Goal: Check status: Check status

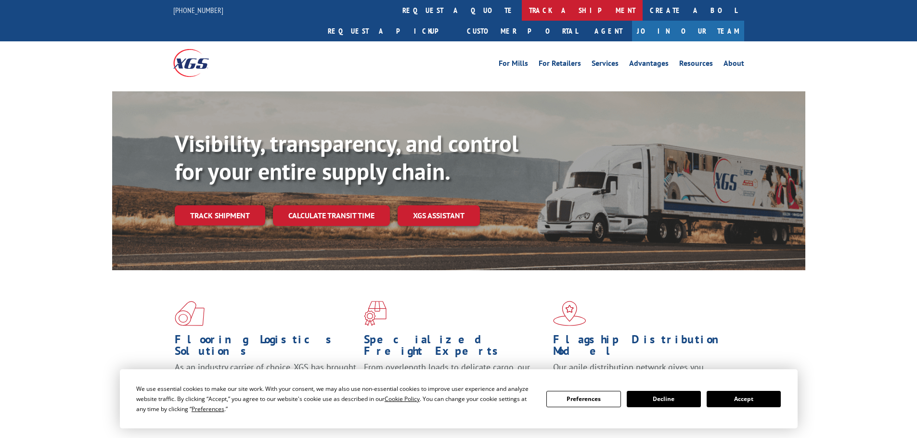
click at [522, 20] on link "track a shipment" at bounding box center [582, 10] width 121 height 21
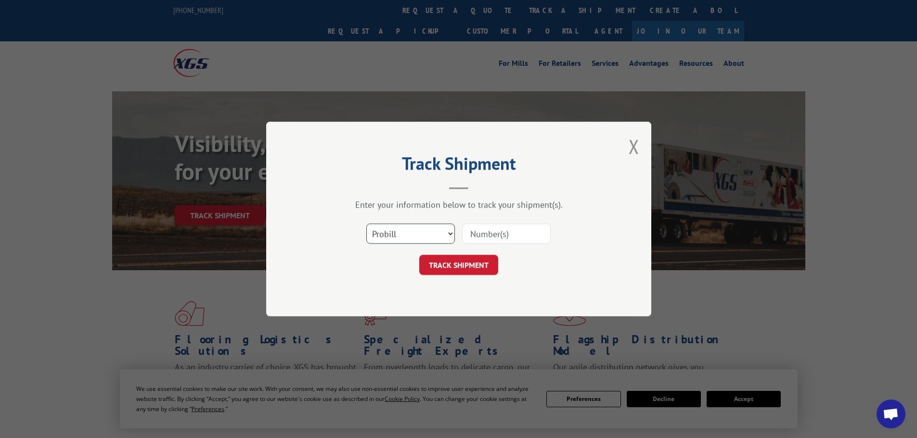
click at [417, 237] on select "Select category... Probill BOL PO" at bounding box center [410, 234] width 89 height 20
select select "po"
click at [366, 224] on select "Select category... Probill BOL PO" at bounding box center [410, 234] width 89 height 20
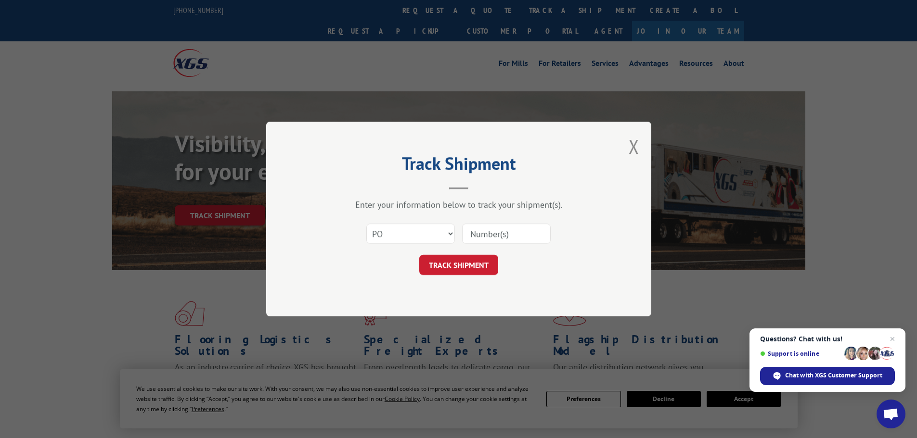
paste input "78534724"
type input "78534724"
click at [491, 264] on button "TRACK SHIPMENT" at bounding box center [458, 265] width 79 height 20
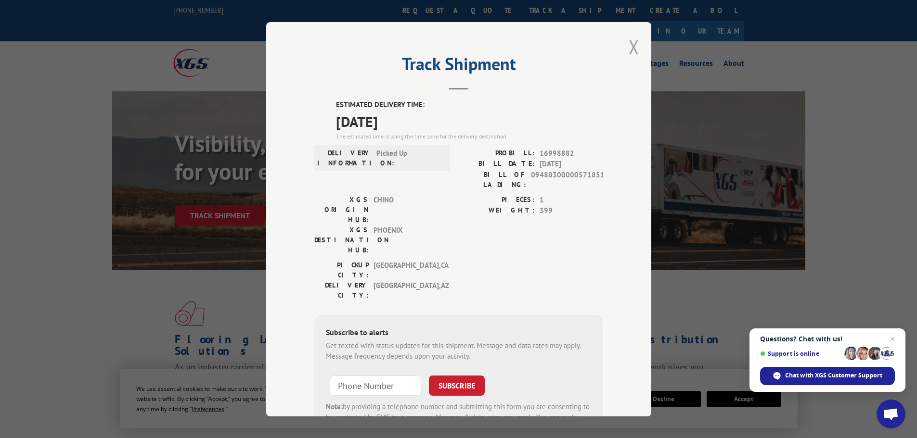
click at [633, 48] on button "Close modal" at bounding box center [633, 46] width 11 height 25
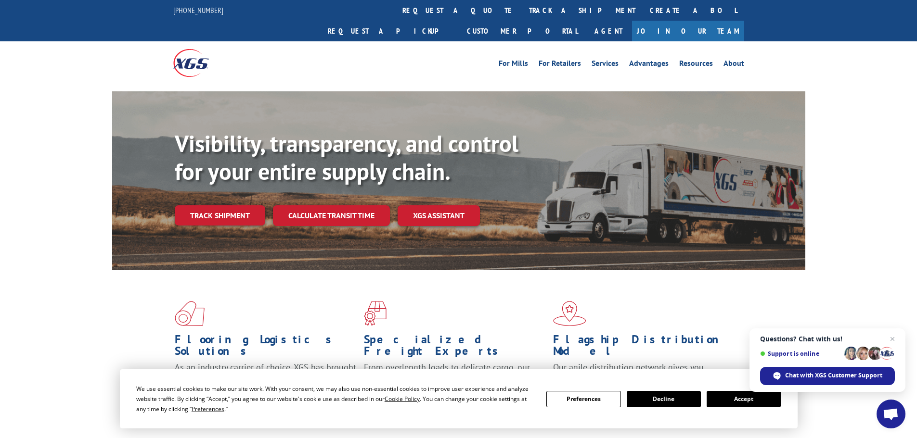
click at [522, 5] on link "track a shipment" at bounding box center [582, 10] width 121 height 21
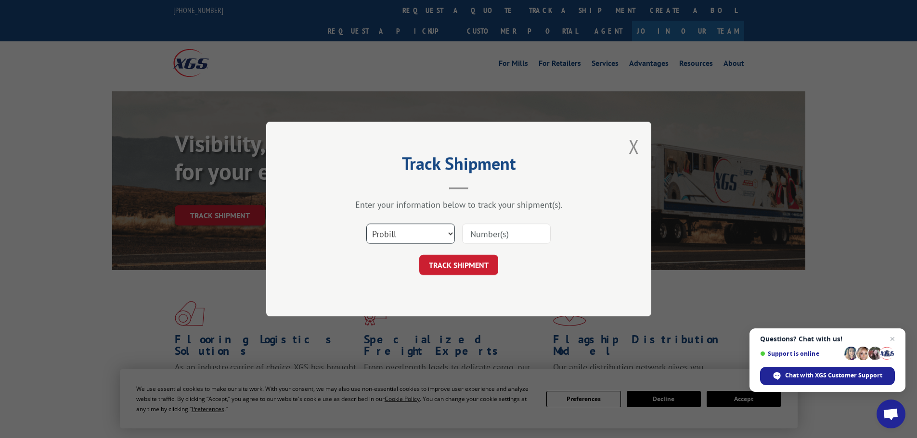
click at [401, 237] on select "Select category... Probill BOL PO" at bounding box center [410, 234] width 89 height 20
select select "po"
click at [366, 224] on select "Select category... Probill BOL PO" at bounding box center [410, 234] width 89 height 20
paste input "78534739"
type input "78534739"
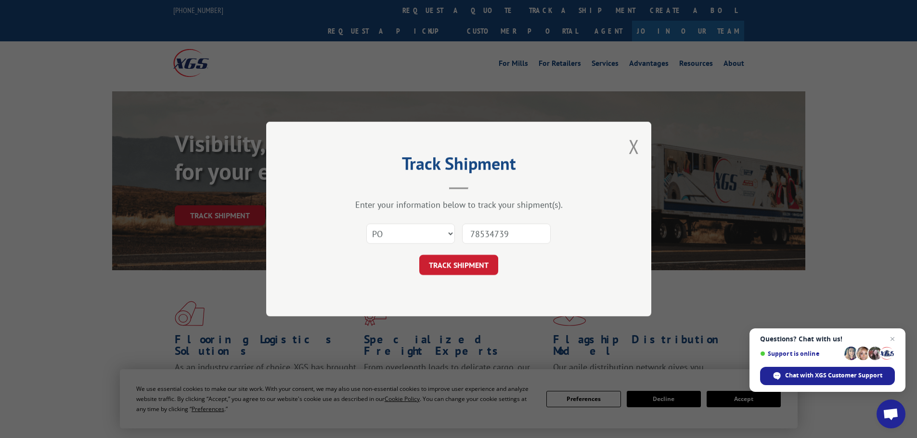
click at [450, 254] on form "Select category... Probill BOL PO 78534739 TRACK SHIPMENT" at bounding box center [458, 246] width 289 height 57
click at [445, 261] on button "TRACK SHIPMENT" at bounding box center [458, 265] width 79 height 20
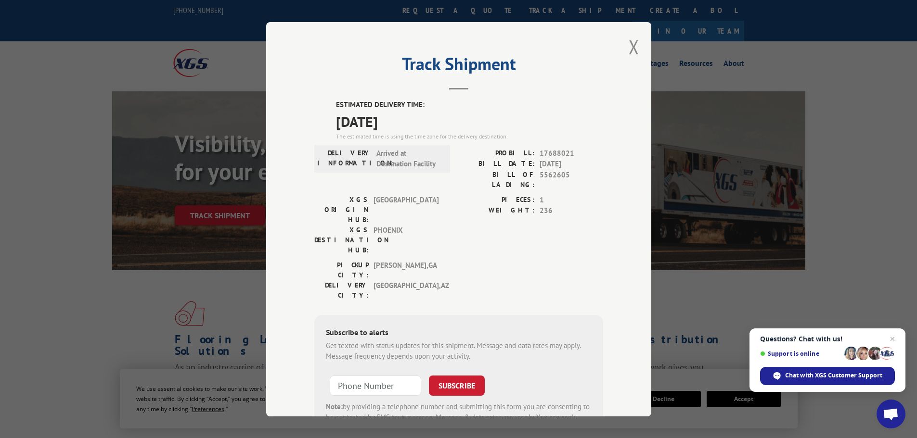
click at [638, 47] on div "Track Shipment ESTIMATED DELIVERY TIME: [DATE] The estimated time is using the …" at bounding box center [458, 219] width 385 height 395
click at [628, 48] on button "Close modal" at bounding box center [633, 46] width 11 height 25
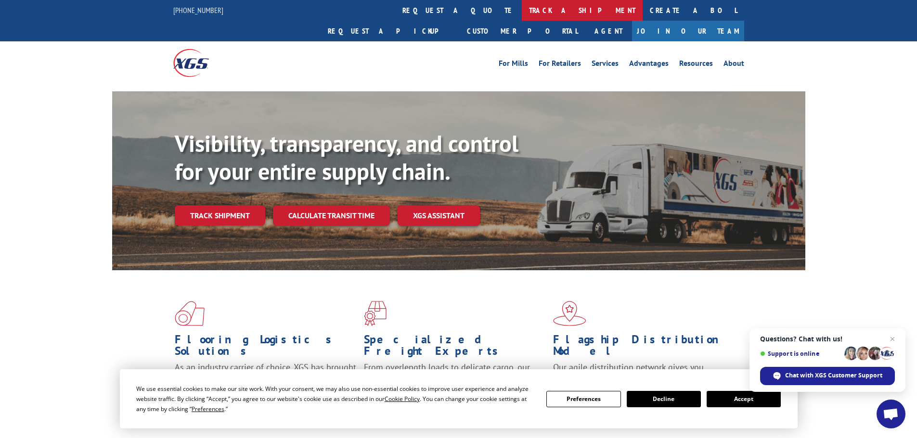
click at [522, 9] on link "track a shipment" at bounding box center [582, 10] width 121 height 21
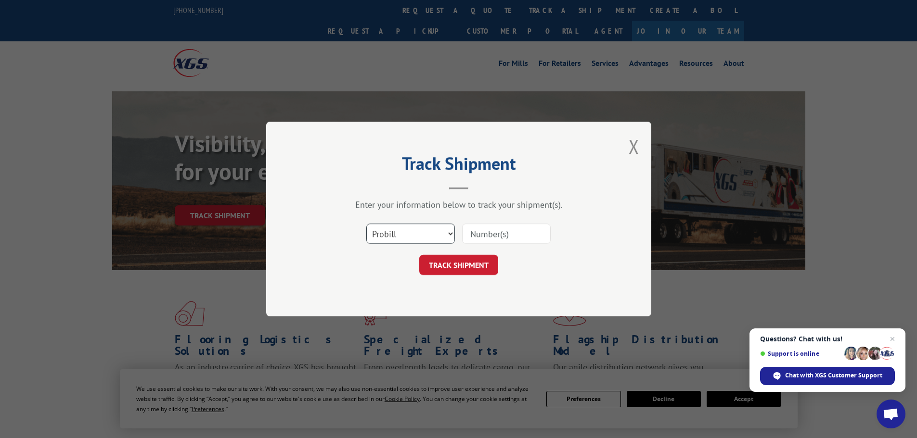
click at [410, 234] on select "Select category... Probill BOL PO" at bounding box center [410, 234] width 89 height 20
select select "bol"
click at [366, 224] on select "Select category... Probill BOL PO" at bounding box center [410, 234] width 89 height 20
drag, startPoint x: 523, startPoint y: 212, endPoint x: 497, endPoint y: 229, distance: 31.5
click at [497, 229] on input at bounding box center [506, 234] width 89 height 20
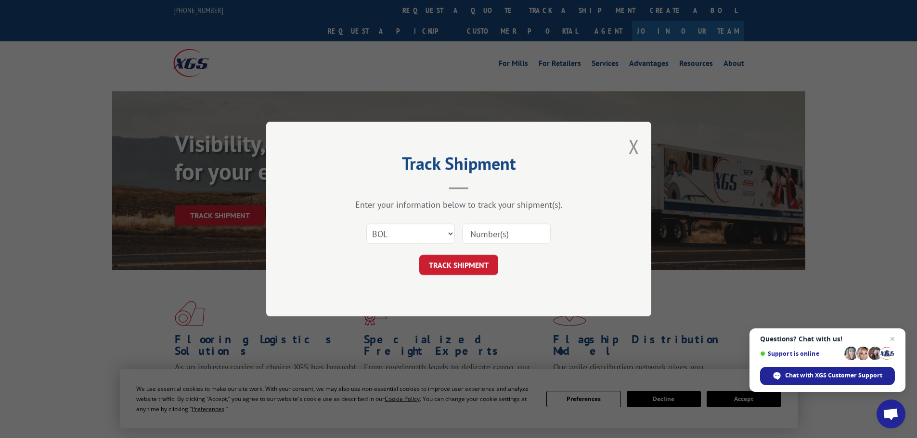
paste input "78534751"
type input "78534751"
click at [458, 261] on button "TRACK SHIPMENT" at bounding box center [458, 265] width 79 height 20
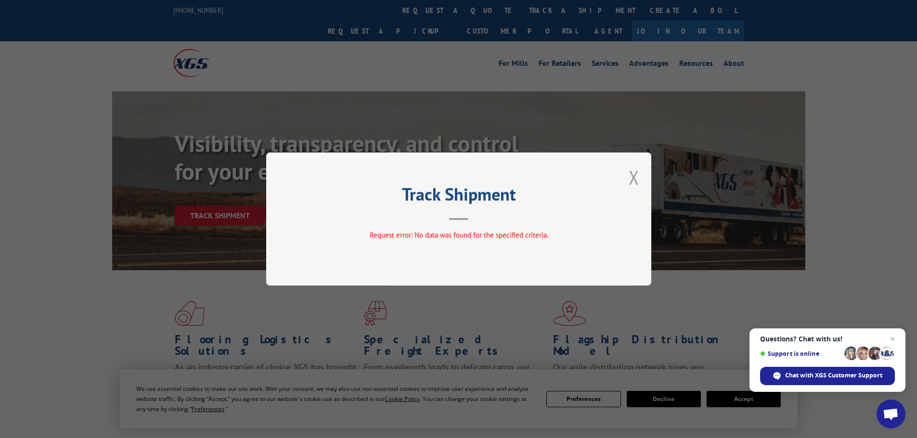
click at [631, 177] on button "Close modal" at bounding box center [633, 177] width 11 height 25
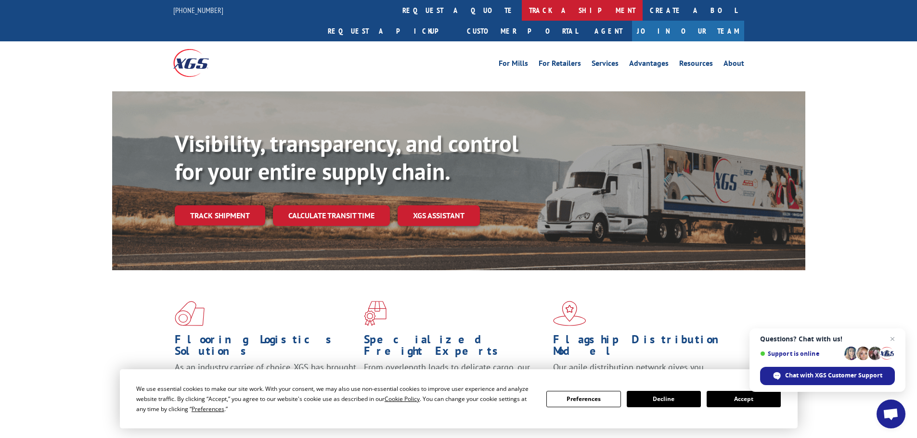
click at [522, 13] on link "track a shipment" at bounding box center [582, 10] width 121 height 21
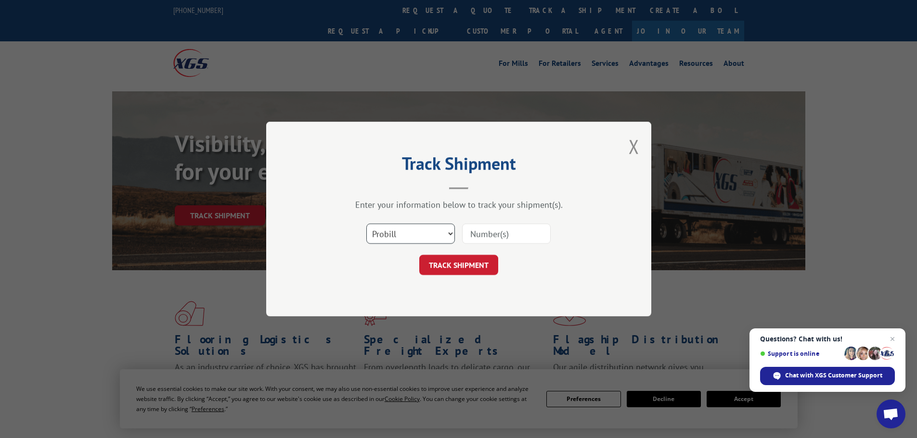
click at [405, 231] on select "Select category... Probill BOL PO" at bounding box center [410, 234] width 89 height 20
select select "po"
click at [366, 224] on select "Select category... Probill BOL PO" at bounding box center [410, 234] width 89 height 20
paste input "78534739"
type input "78534739"
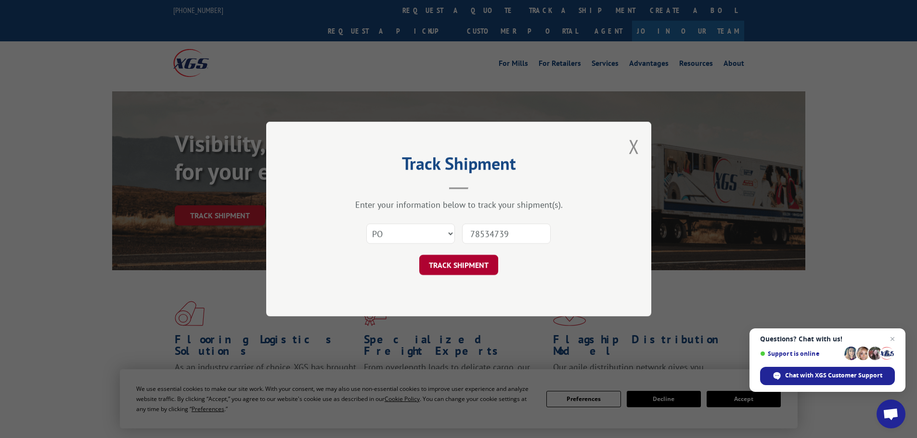
click at [475, 260] on button "TRACK SHIPMENT" at bounding box center [458, 265] width 79 height 20
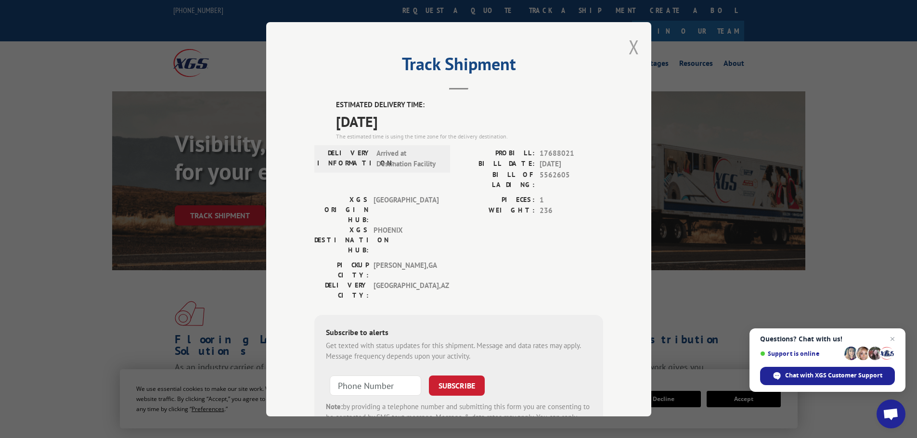
click at [628, 46] on button "Close modal" at bounding box center [633, 46] width 11 height 25
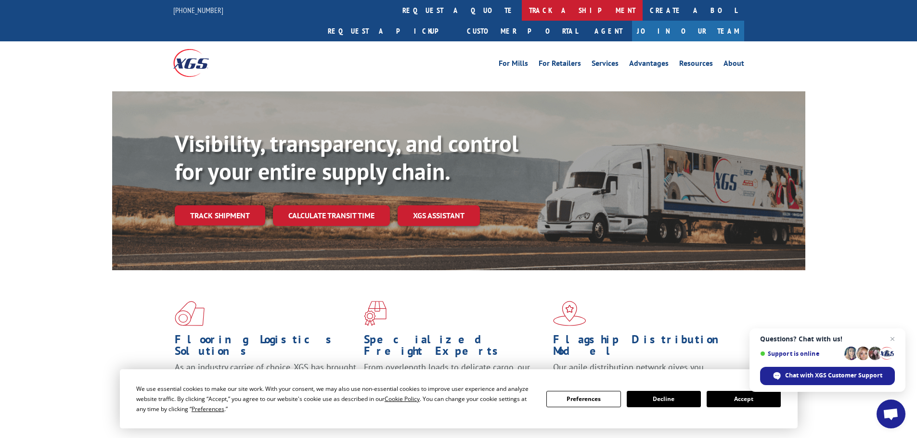
click at [522, 6] on link "track a shipment" at bounding box center [582, 10] width 121 height 21
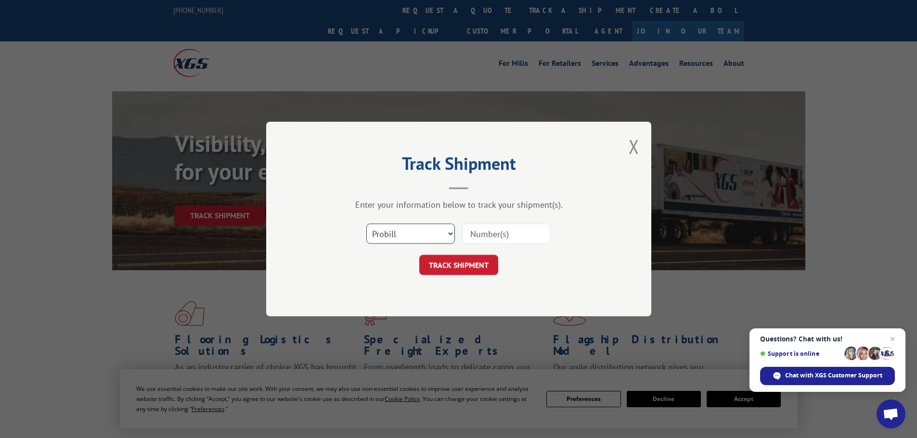
click at [405, 238] on select "Select category... Probill BOL PO" at bounding box center [410, 234] width 89 height 20
select select "po"
click at [366, 224] on select "Select category... Probill BOL PO" at bounding box center [410, 234] width 89 height 20
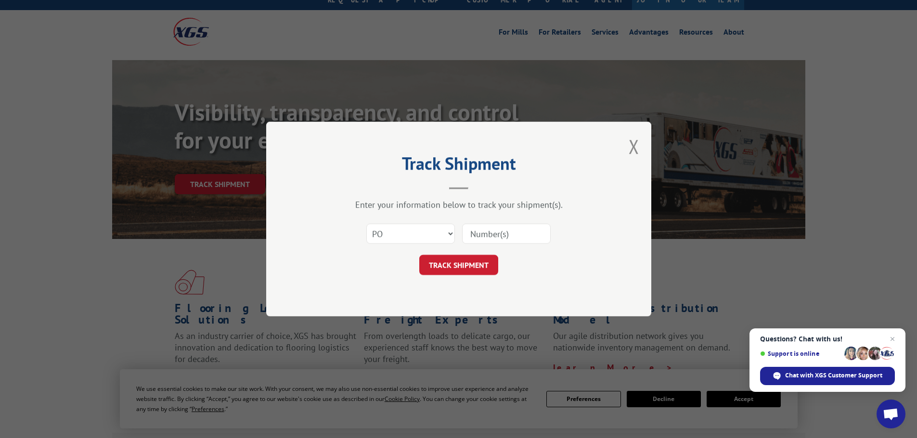
scroll to position [48, 0]
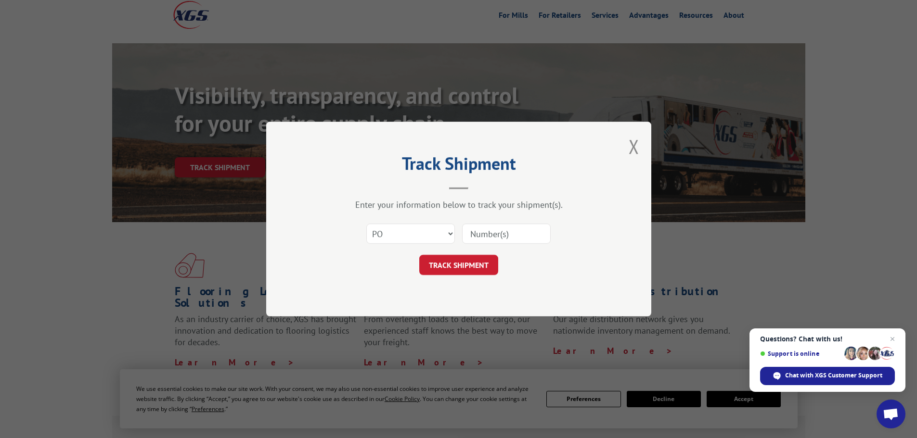
paste input "78534739"
type input "78534739"
click at [476, 266] on button "TRACK SHIPMENT" at bounding box center [458, 265] width 79 height 20
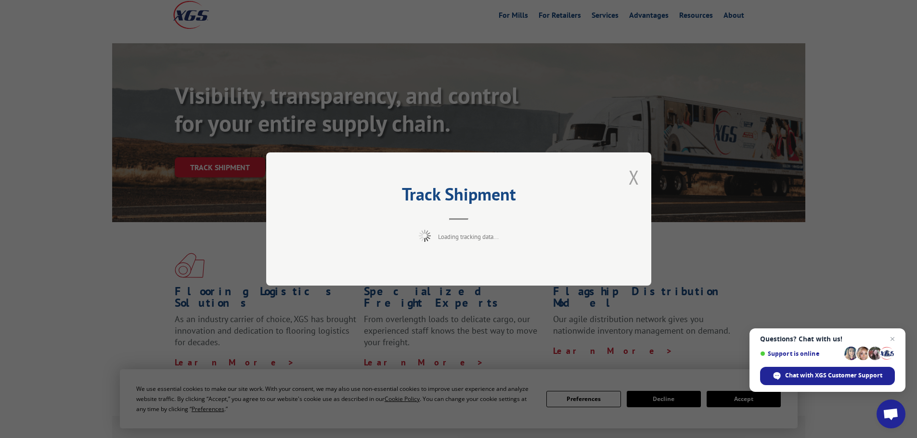
click at [633, 183] on button "Close modal" at bounding box center [633, 177] width 11 height 25
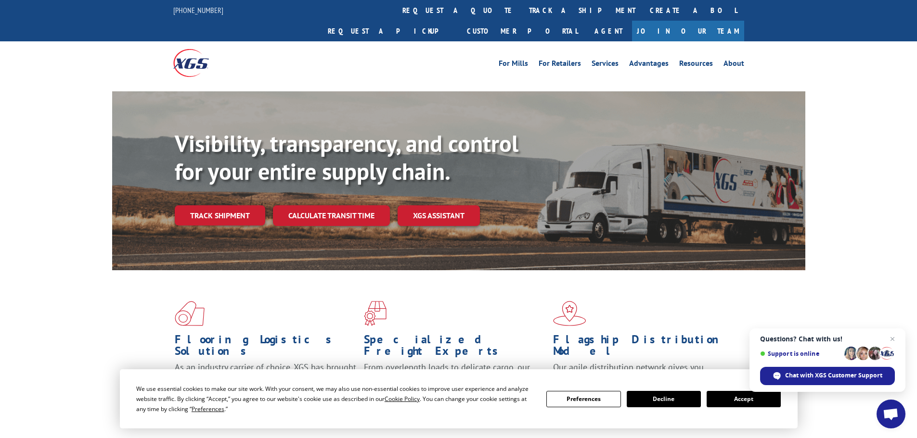
click at [739, 400] on button "Accept" at bounding box center [743, 399] width 74 height 16
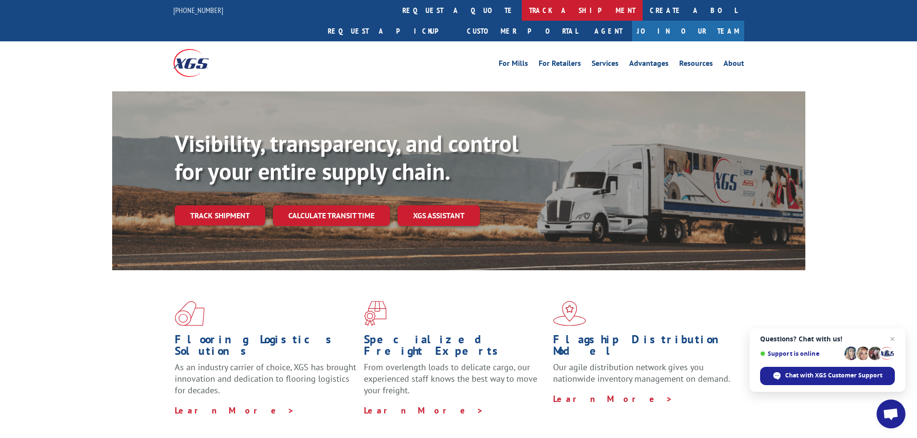
click at [522, 14] on link "track a shipment" at bounding box center [582, 10] width 121 height 21
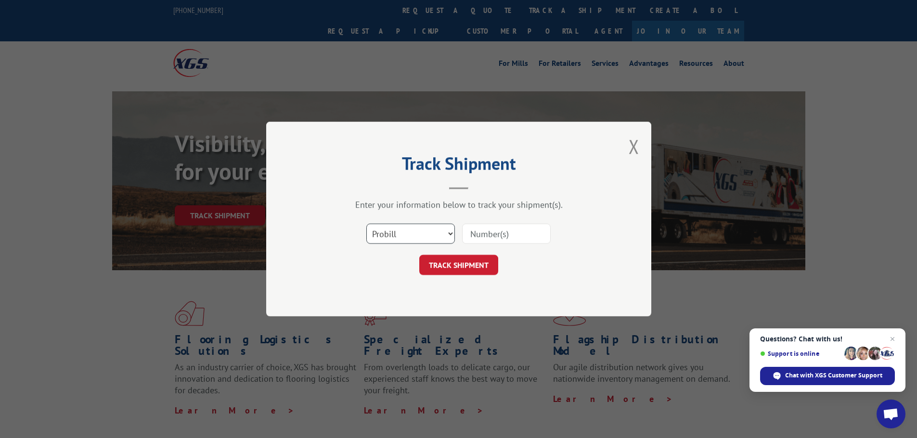
drag, startPoint x: 405, startPoint y: 237, endPoint x: 404, endPoint y: 243, distance: 6.3
click at [405, 237] on select "Select category... Probill BOL PO" at bounding box center [410, 234] width 89 height 20
select select "po"
click at [366, 224] on select "Select category... Probill BOL PO" at bounding box center [410, 234] width 89 height 20
paste input "78534739"
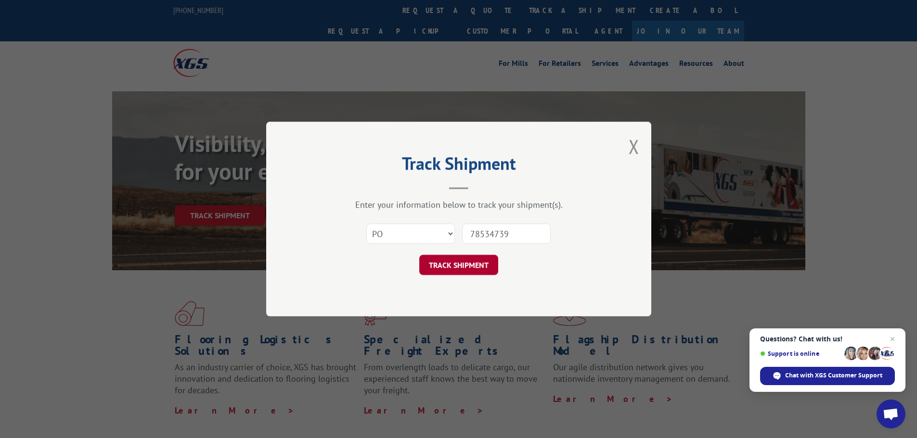
type input "78534739"
click at [475, 264] on button "TRACK SHIPMENT" at bounding box center [458, 265] width 79 height 20
